Goal: Task Accomplishment & Management: Complete application form

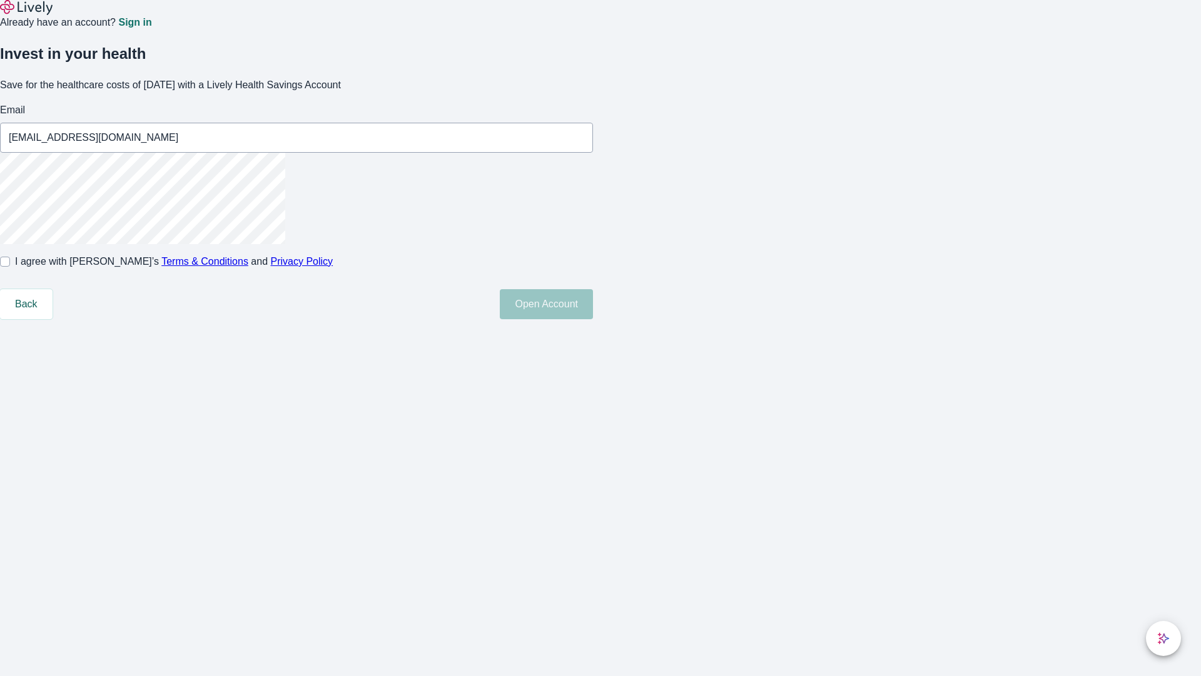
click at [10, 267] on input "I agree with Lively’s Terms & Conditions and Privacy Policy" at bounding box center [5, 262] width 10 height 10
checkbox input "true"
click at [593, 319] on button "Open Account" at bounding box center [546, 304] width 93 height 30
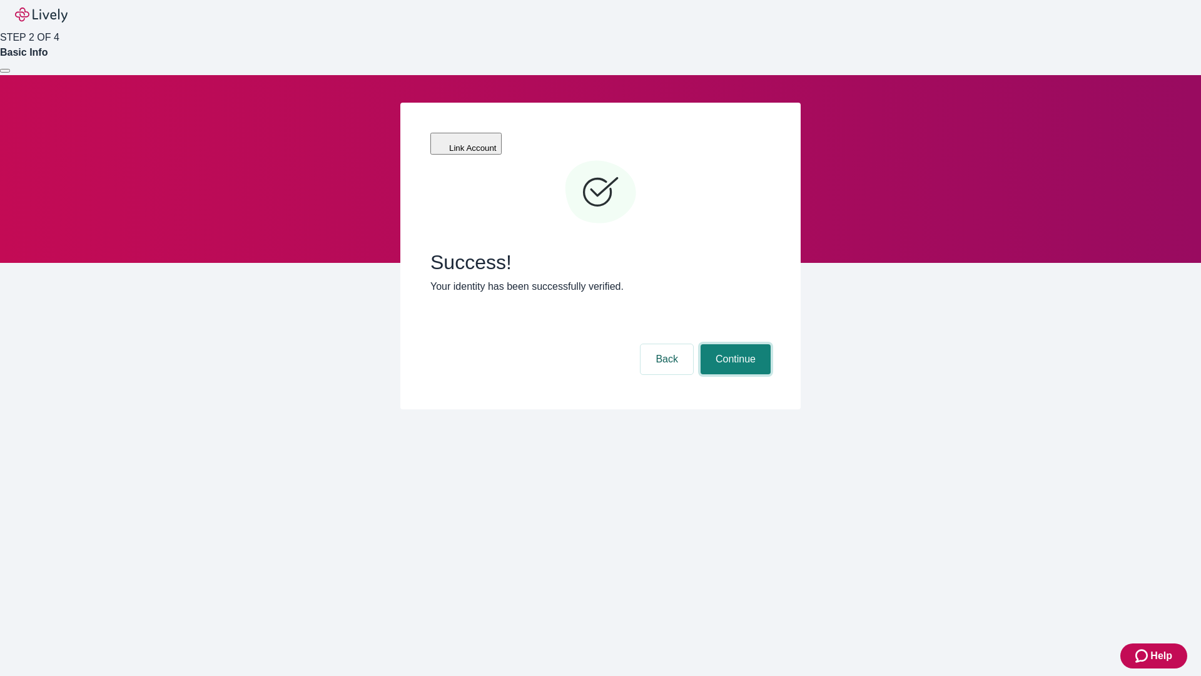
click at [734, 344] on button "Continue" at bounding box center [736, 359] width 70 height 30
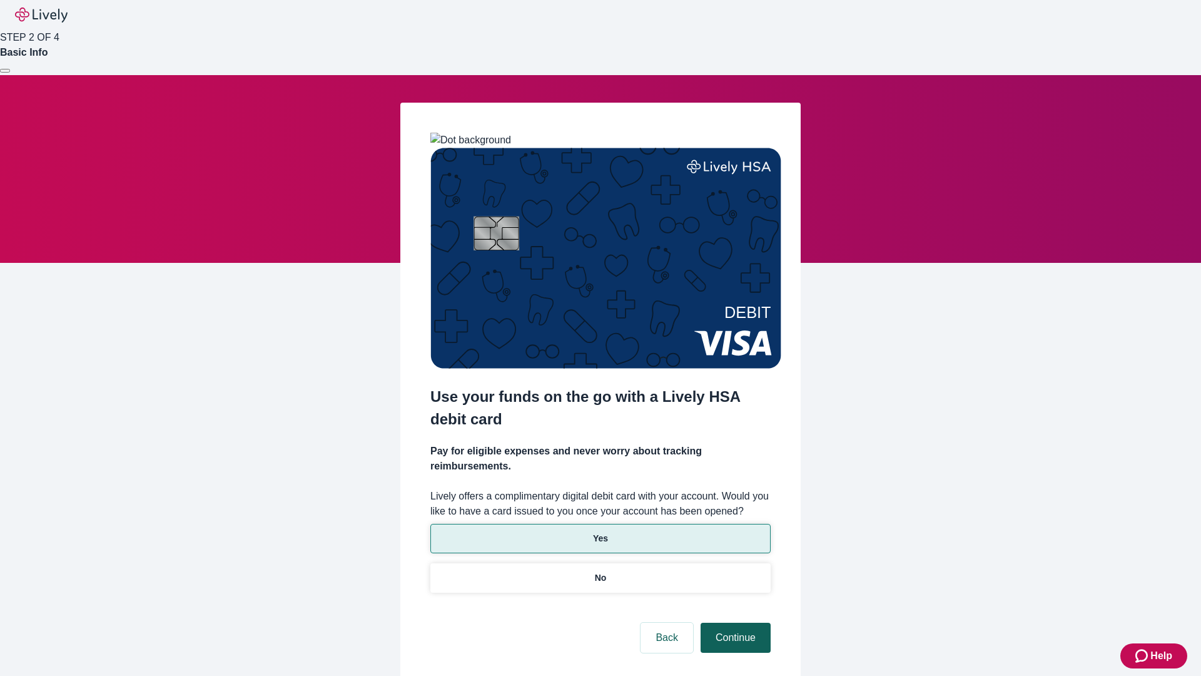
click at [600, 571] on p "No" at bounding box center [601, 577] width 12 height 13
click at [734, 623] on button "Continue" at bounding box center [736, 638] width 70 height 30
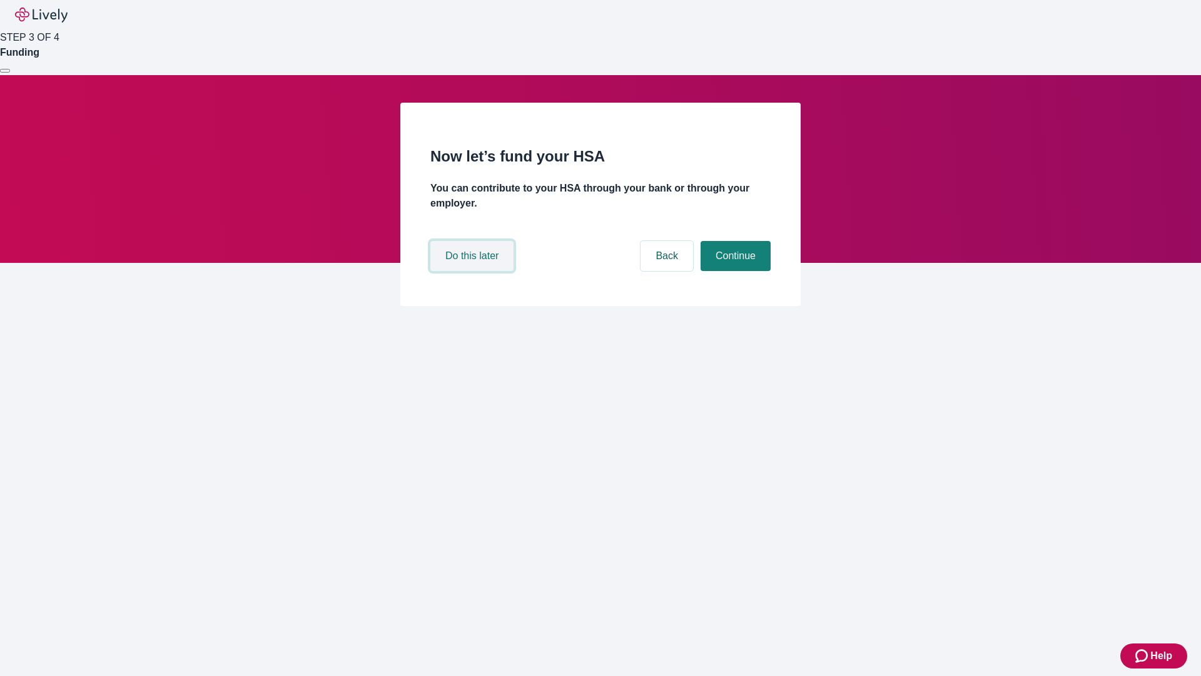
click at [474, 271] on button "Do this later" at bounding box center [472, 256] width 83 height 30
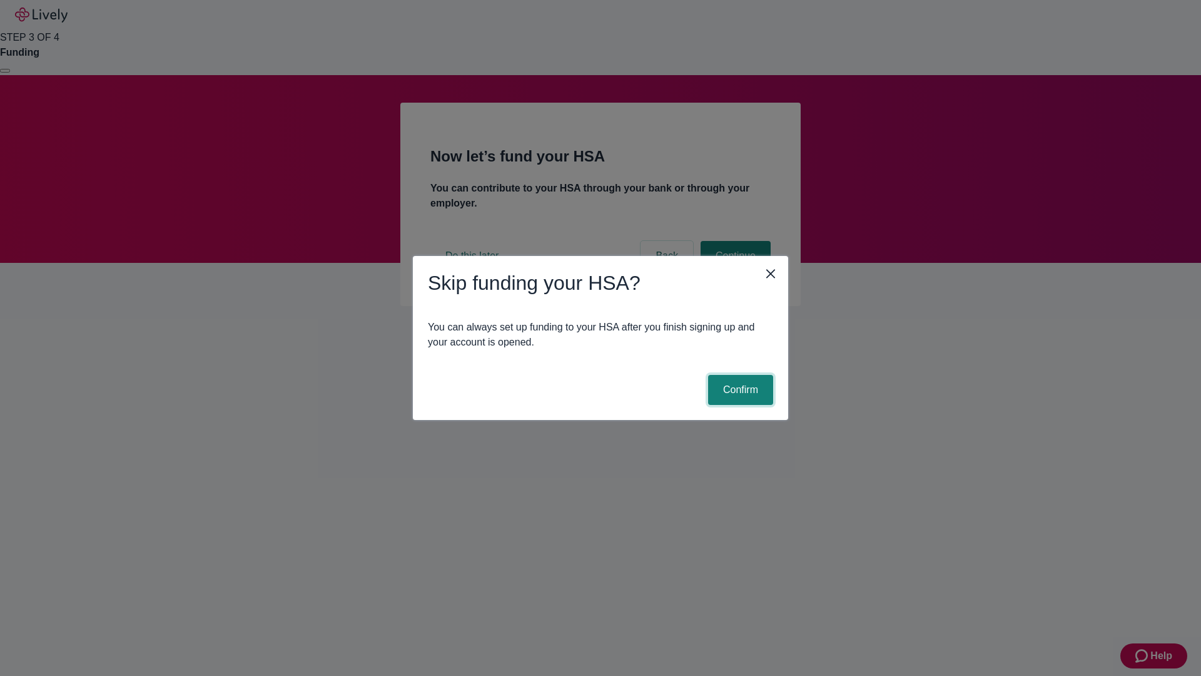
click at [739, 390] on button "Confirm" at bounding box center [740, 390] width 65 height 30
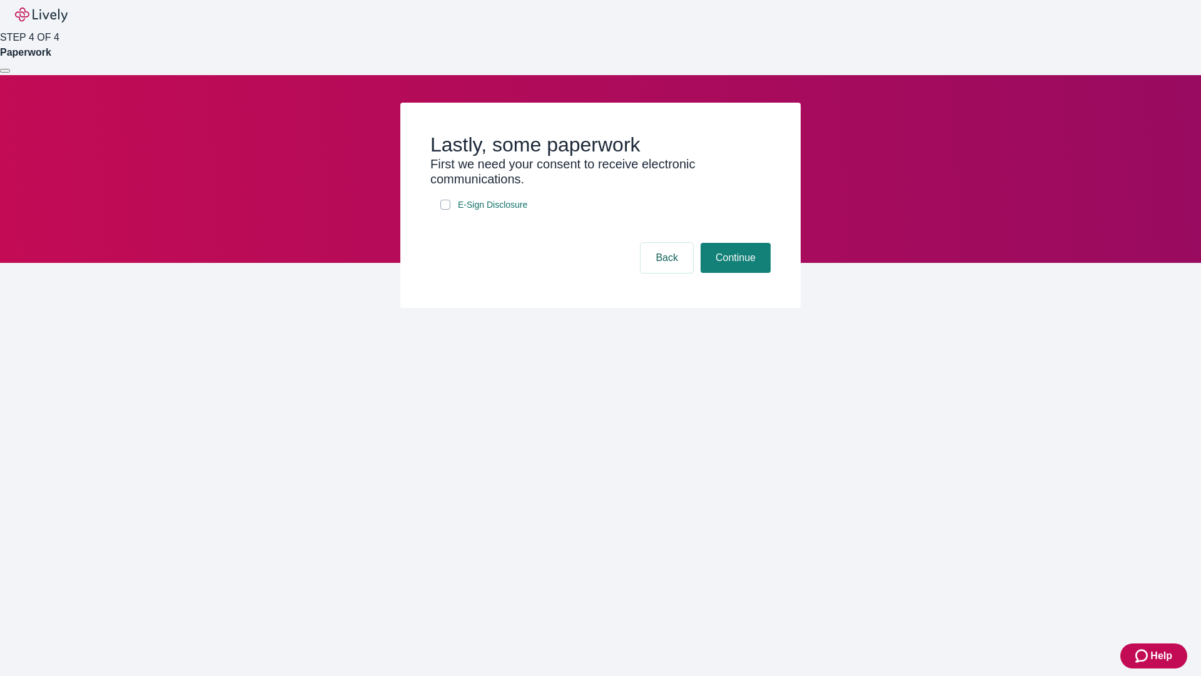
click at [446, 210] on input "E-Sign Disclosure" at bounding box center [446, 205] width 10 height 10
checkbox input "true"
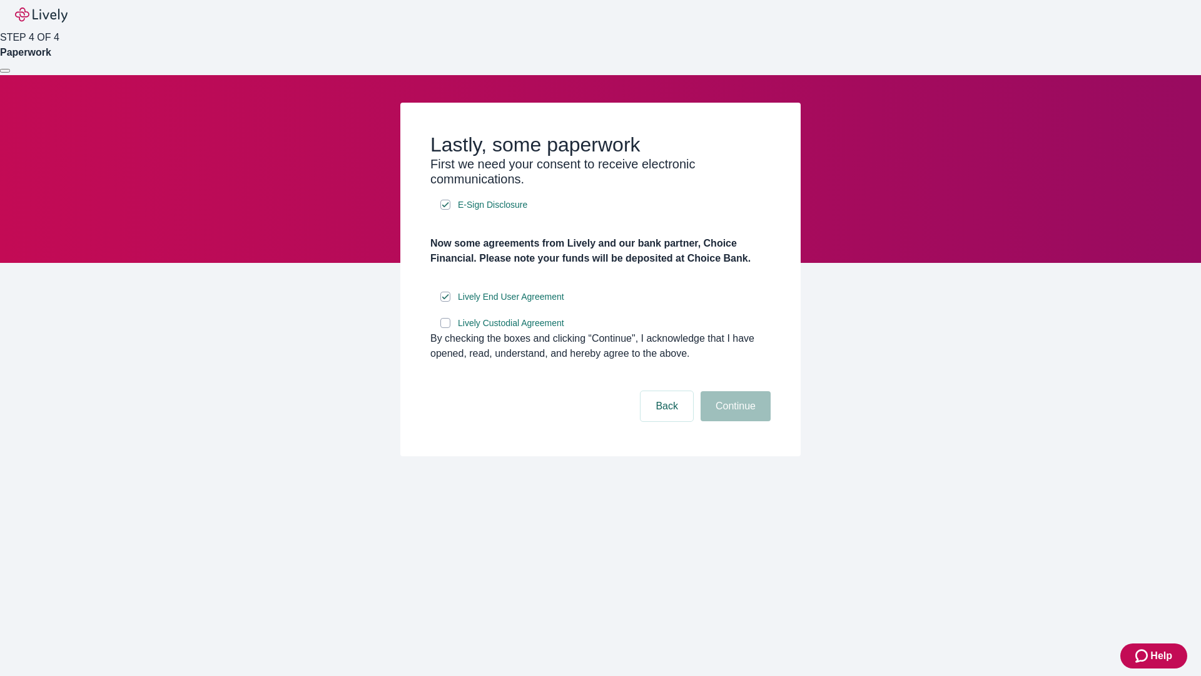
click at [446, 328] on input "Lively Custodial Agreement" at bounding box center [446, 323] width 10 height 10
checkbox input "true"
click at [734, 421] on button "Continue" at bounding box center [736, 406] width 70 height 30
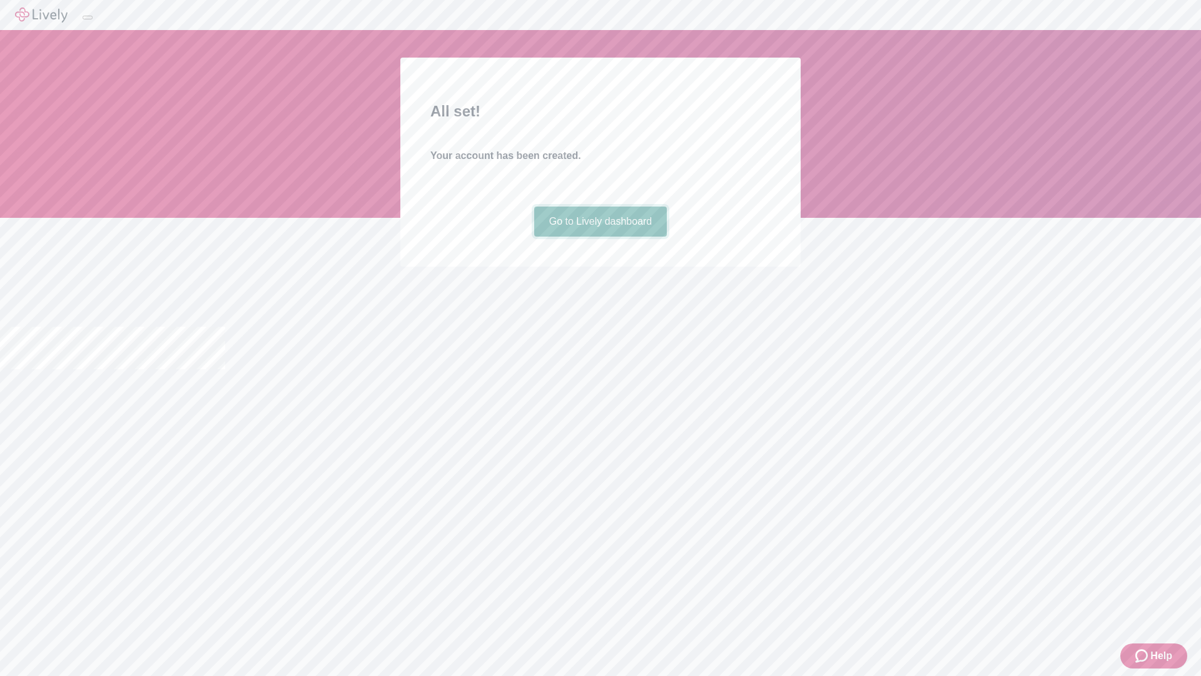
click at [600, 237] on link "Go to Lively dashboard" at bounding box center [600, 221] width 133 height 30
